Goal: Register for event/course

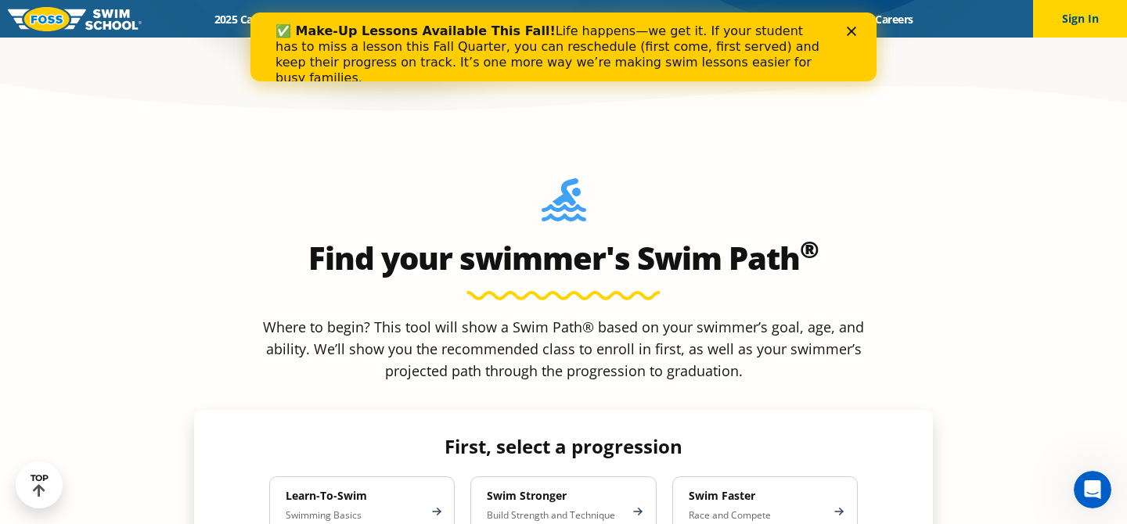
scroll to position [1401, 0]
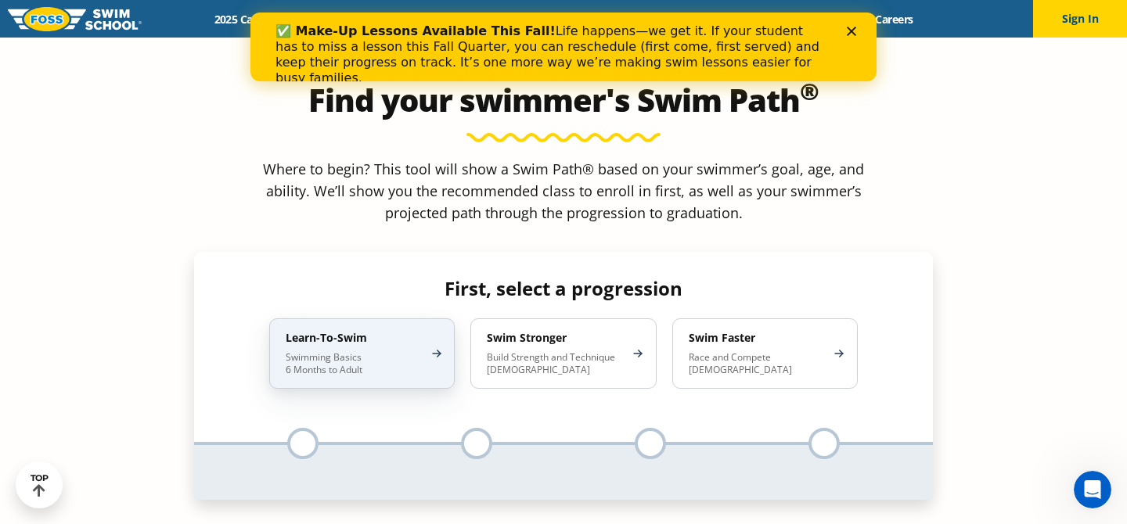
click at [301, 351] on p "Swimming Basics 6 Months to Adult" at bounding box center [354, 363] width 137 height 25
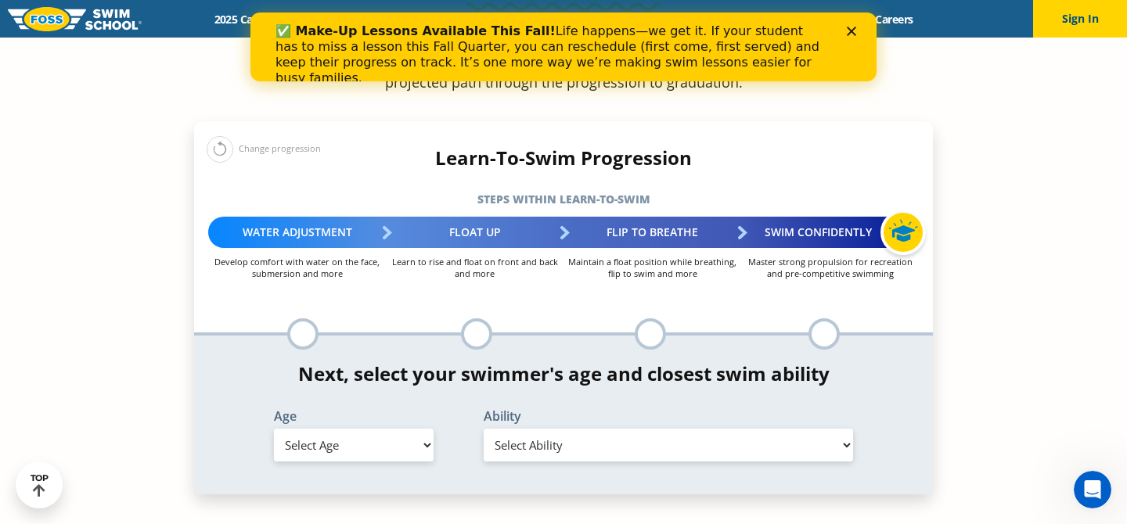
scroll to position [1598, 0]
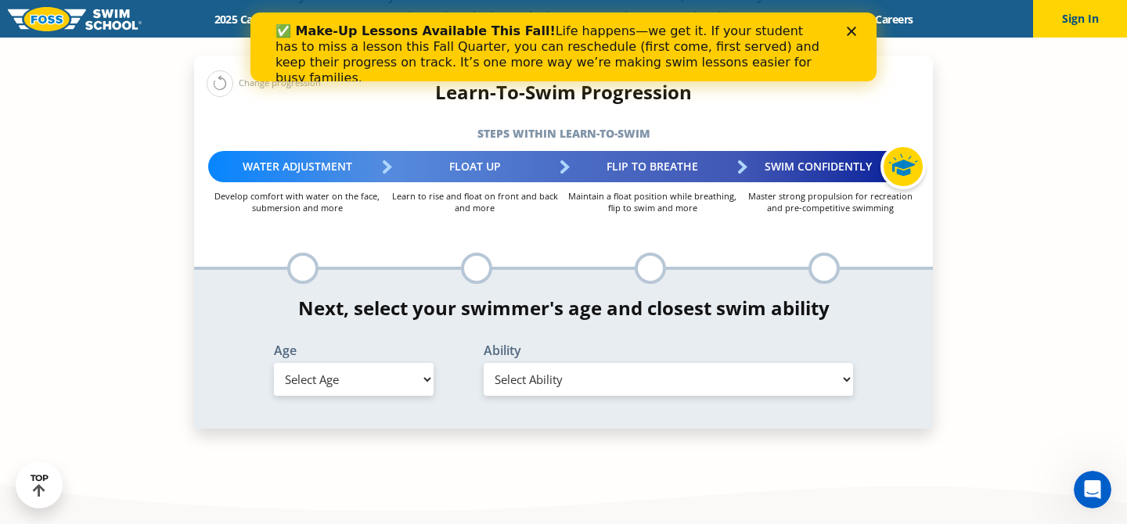
click at [309, 363] on select "Select Age [DEMOGRAPHIC_DATA] months - 1 year 1 year 2 years 3 years 4 years 5 …" at bounding box center [354, 379] width 160 height 33
select select "6-months---1-year"
click at [274, 363] on select "Select Age [DEMOGRAPHIC_DATA] months - 1 year 1 year 2 years 3 years 4 years 5 …" at bounding box center [354, 379] width 160 height 33
click at [535, 363] on select "Select Ability First in-water experience Comfortable with water poured over the…" at bounding box center [668, 379] width 369 height 33
select select "6-months---1-year-first-in-water-experience"
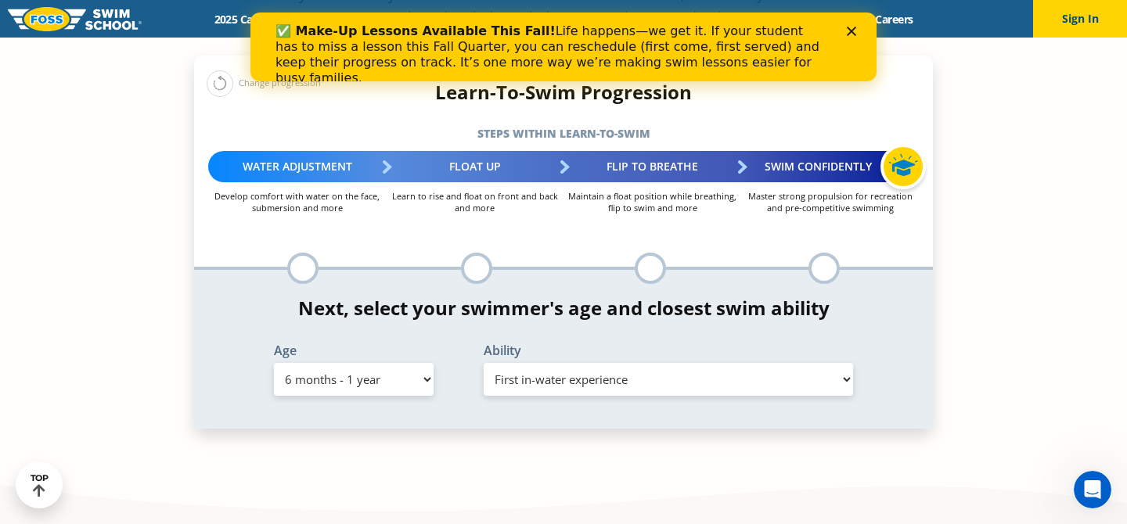
click at [484, 363] on select "Select Ability First in-water experience Comfortable with water poured over the…" at bounding box center [668, 379] width 369 height 33
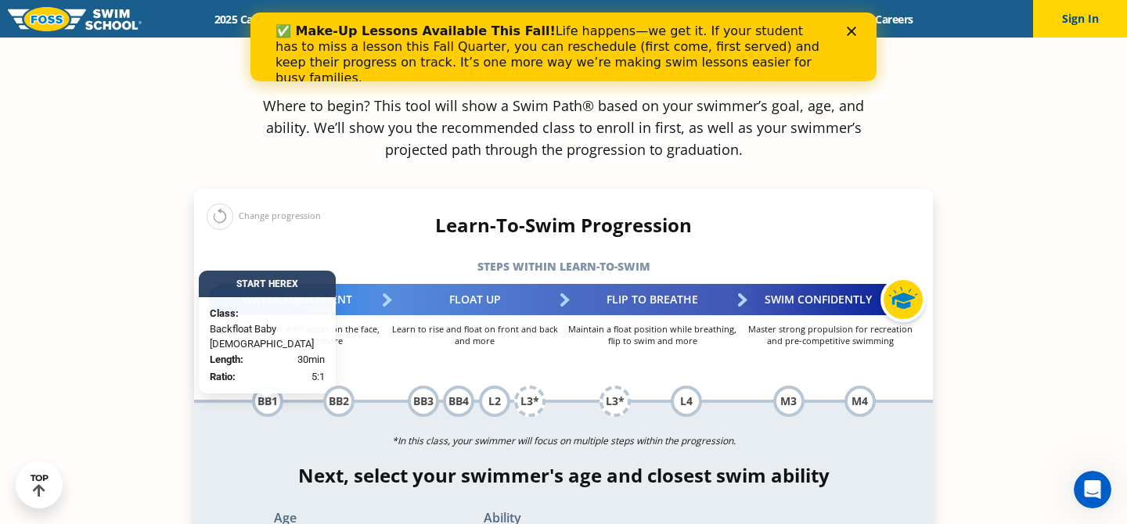
scroll to position [1464, 0]
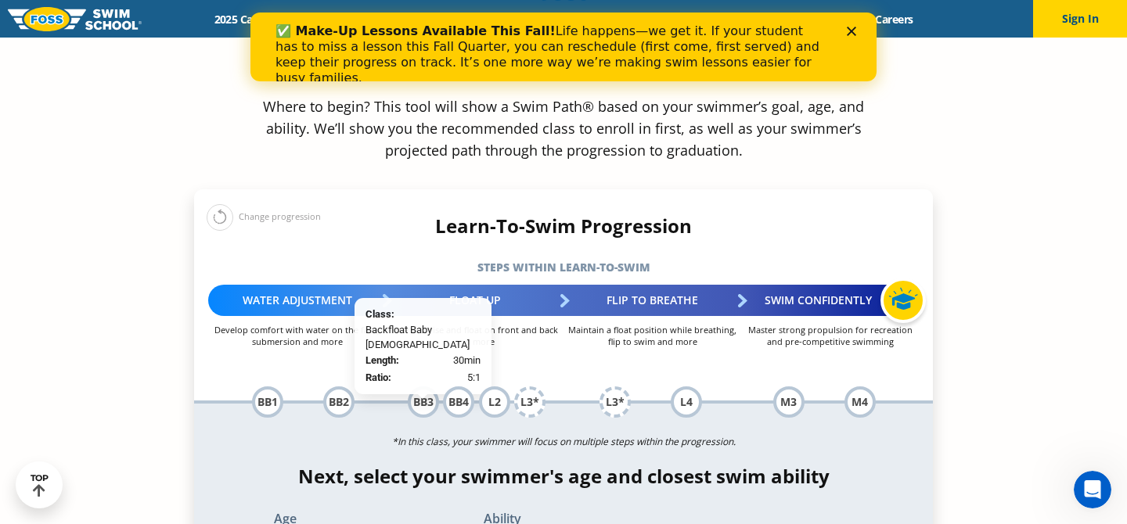
click at [428, 387] on div "BB3" at bounding box center [423, 402] width 31 height 31
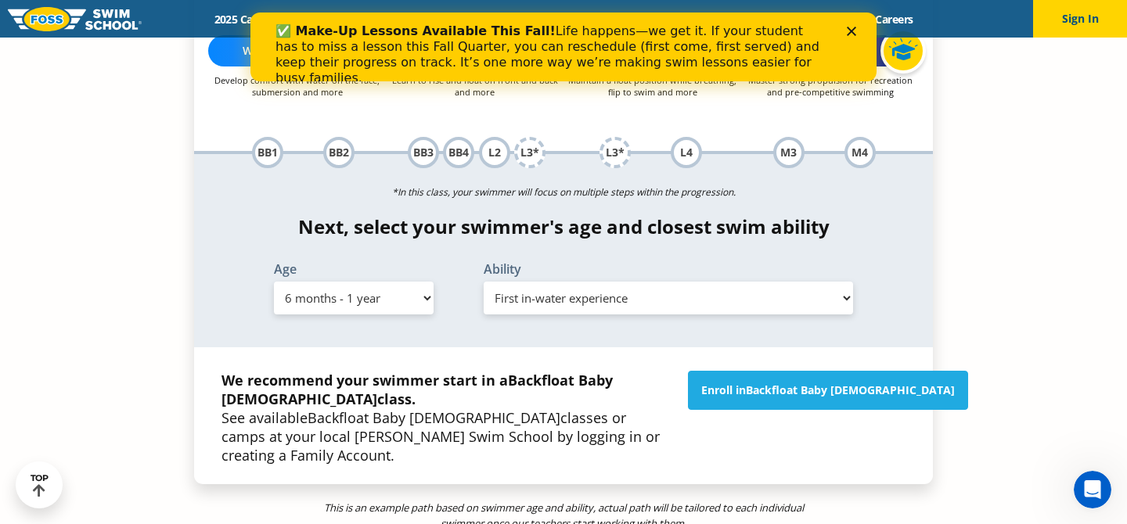
scroll to position [1716, 0]
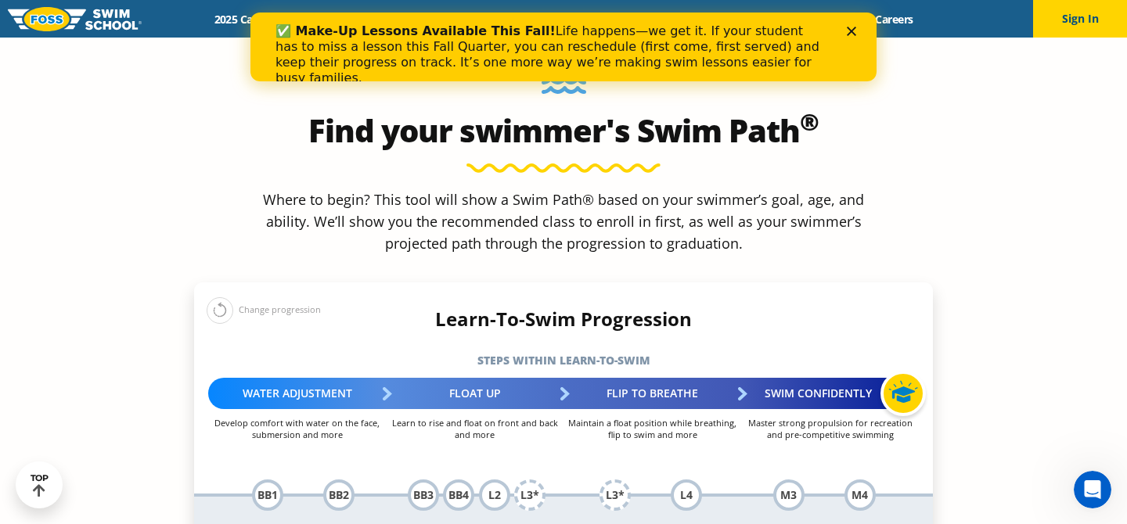
scroll to position [1360, 0]
